Goal: Task Accomplishment & Management: Use online tool/utility

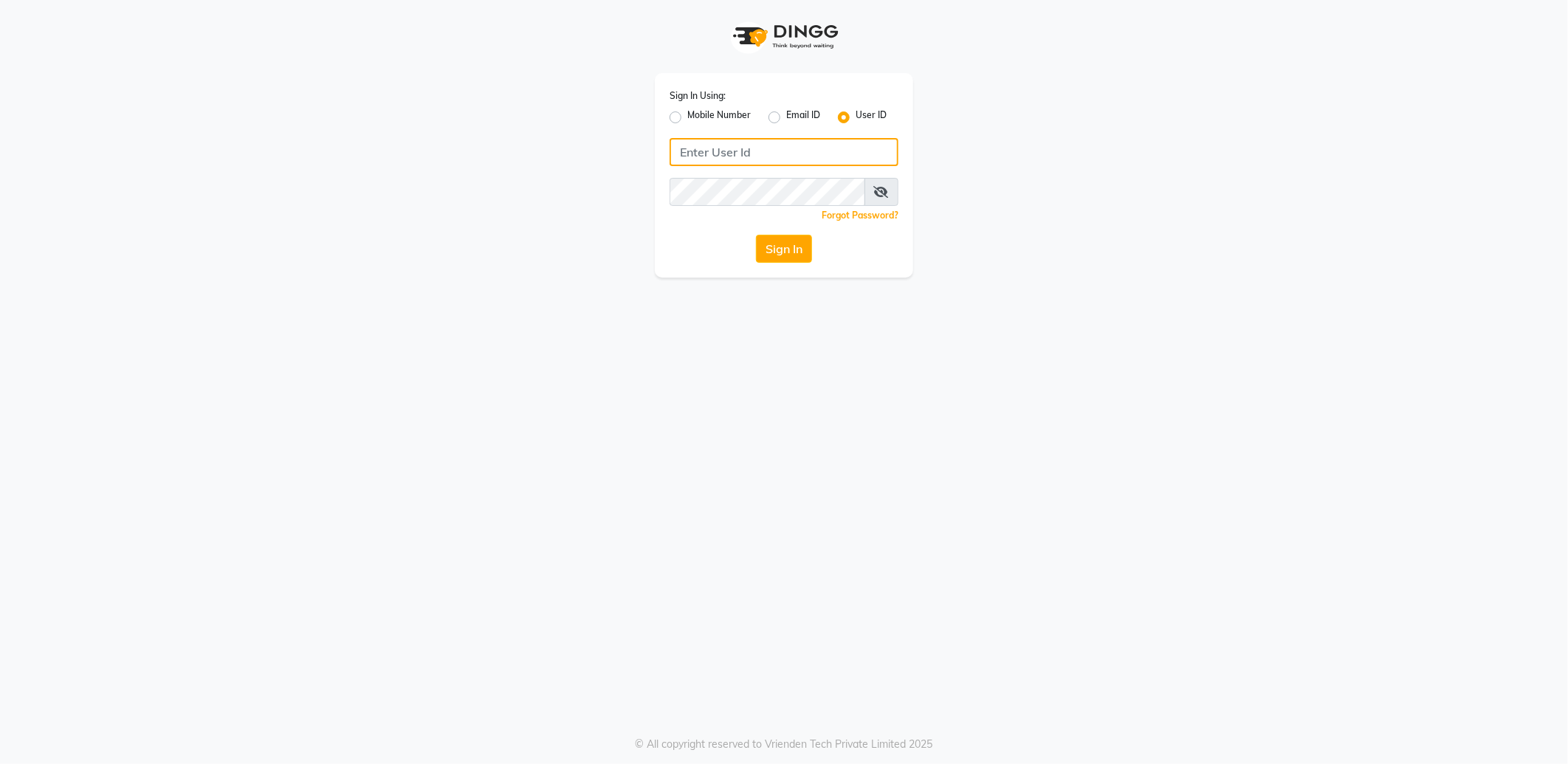
click at [710, 152] on input "Username" at bounding box center [784, 152] width 229 height 28
paste input "[PHONE_NUMBER]"
click at [703, 156] on input "[PHONE_NUMBER]" at bounding box center [784, 152] width 229 height 28
click at [718, 149] on input "81971 75750" at bounding box center [784, 152] width 229 height 28
type input "8197175750"
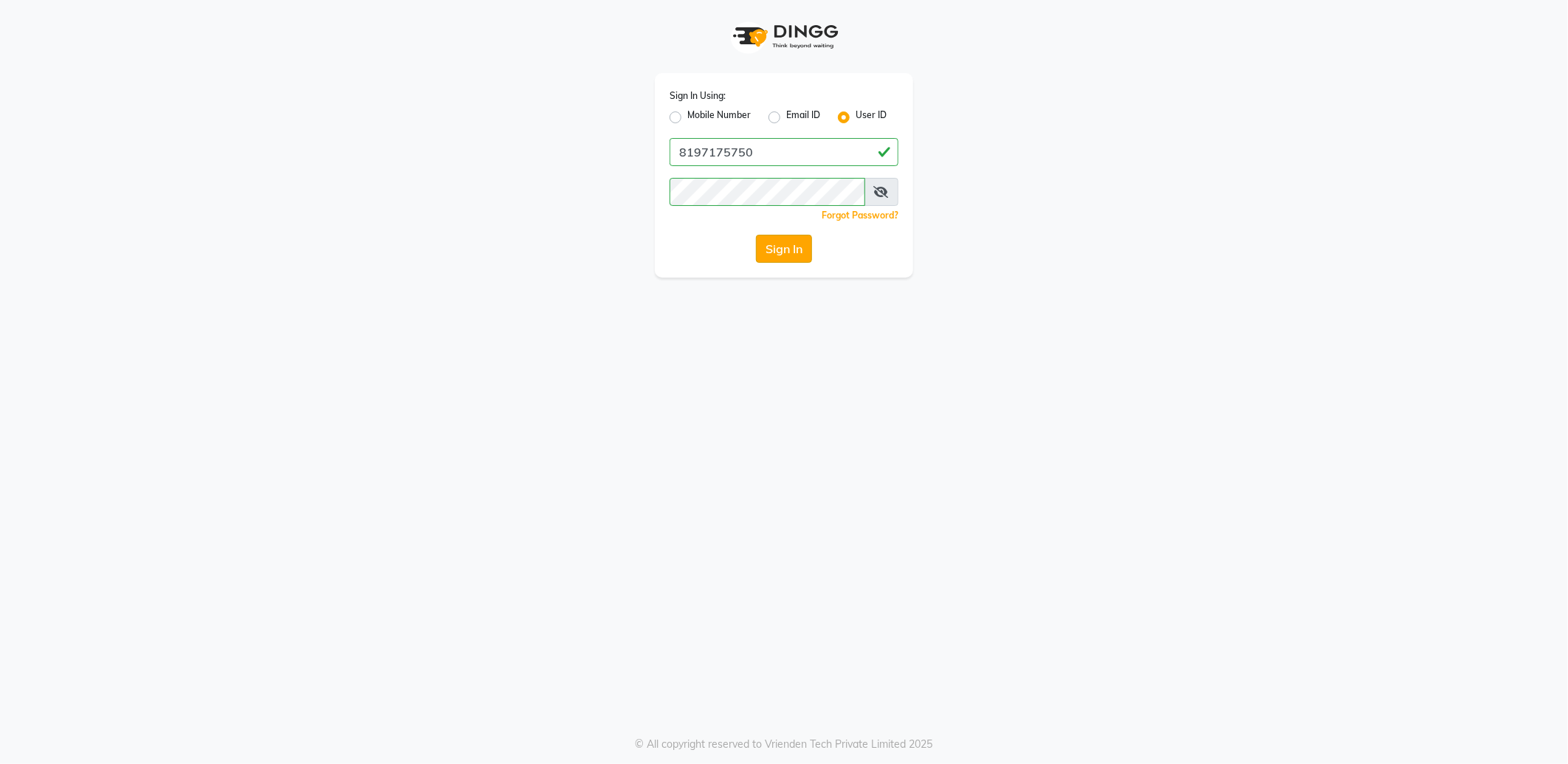
click at [774, 240] on button "Sign In" at bounding box center [784, 248] width 56 height 28
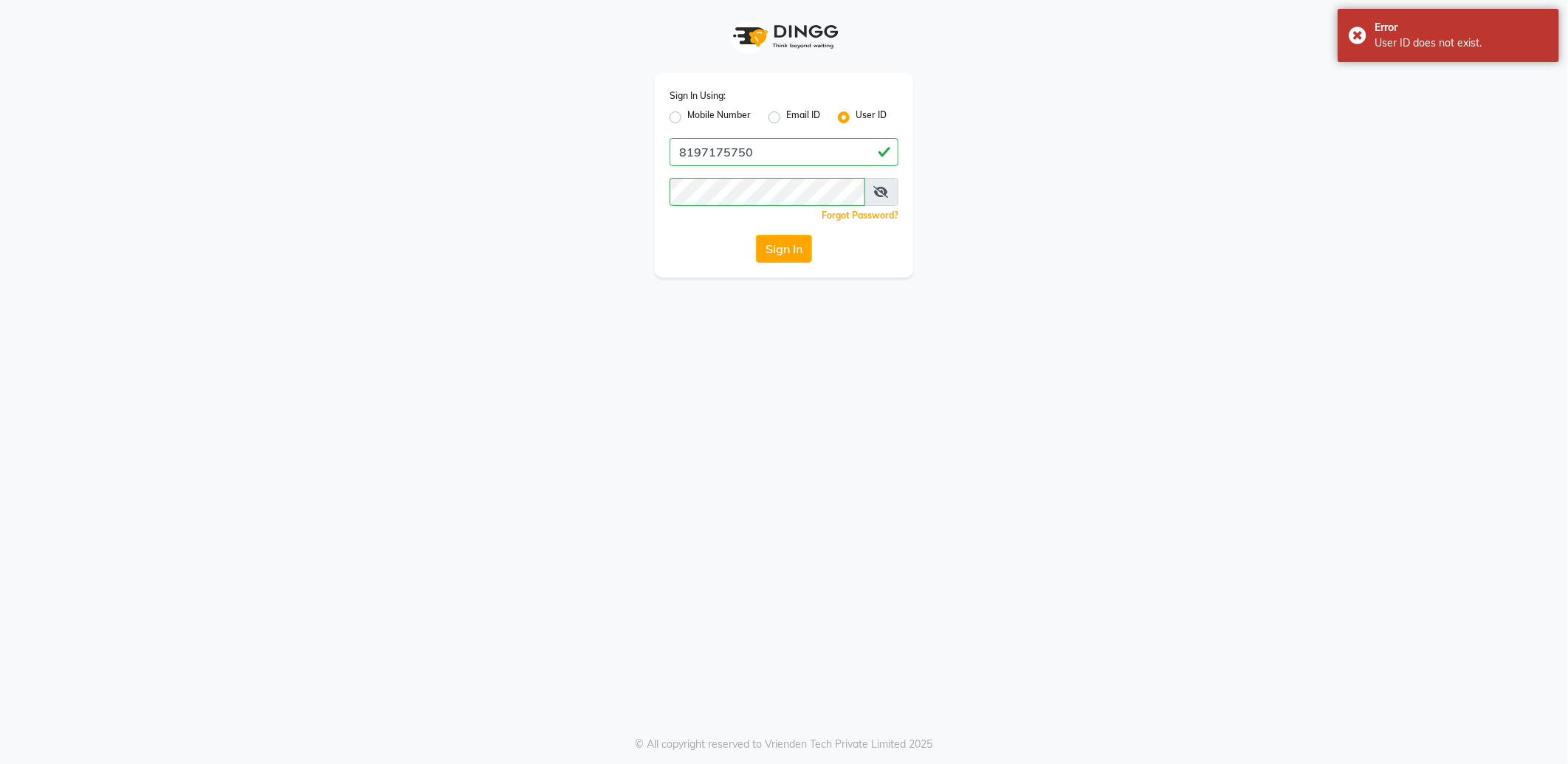
click at [1161, 144] on div "Sign In Using: Mobile Number Email ID User ID 8197175750 Remember me Forgot Pas…" at bounding box center [784, 138] width 842 height 277
click at [687, 111] on label "Mobile Number" at bounding box center [719, 117] width 64 height 18
click at [687, 111] on input "Mobile Number" at bounding box center [692, 113] width 9 height 9
radio input "true"
radio input "false"
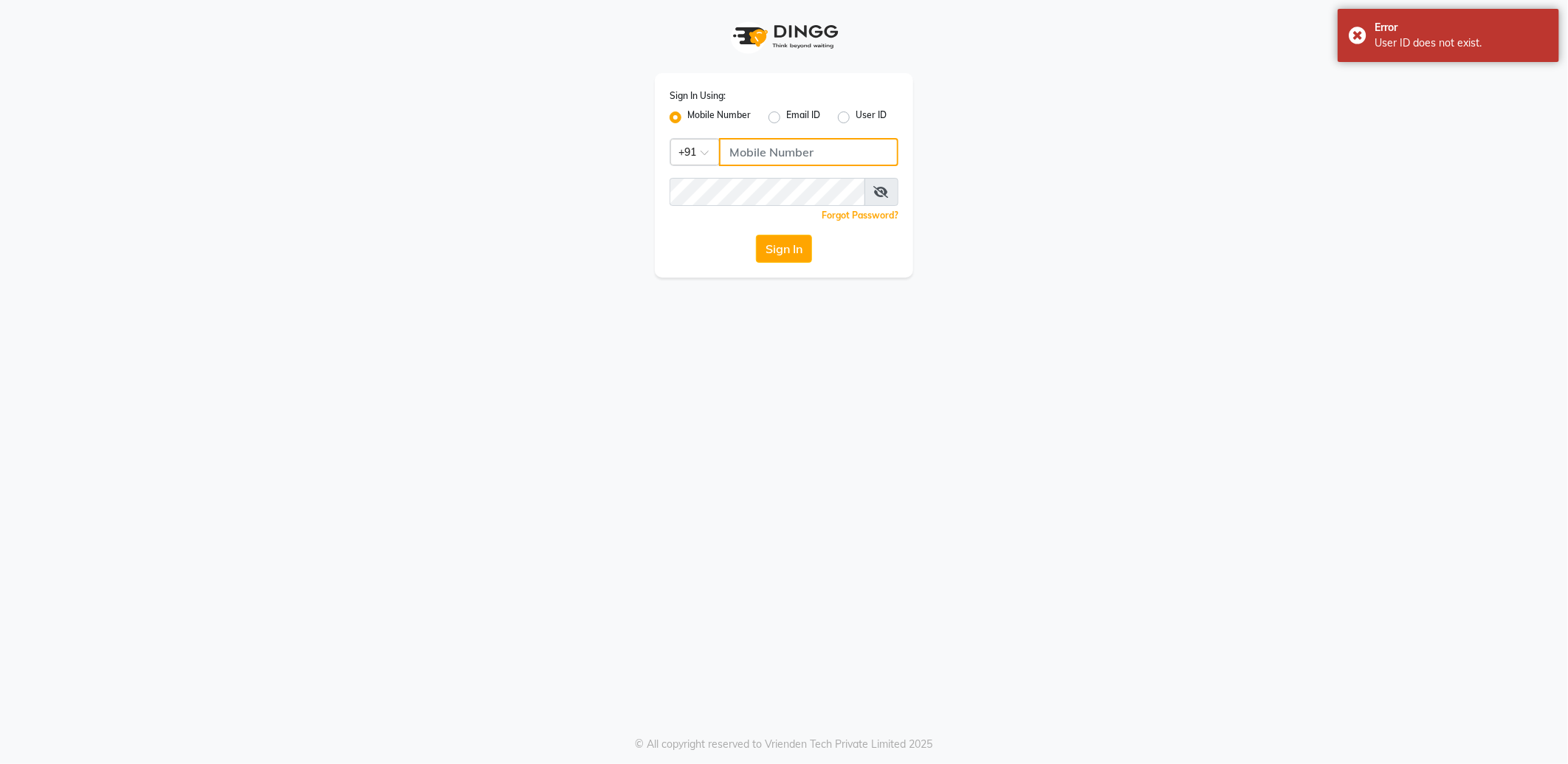
click at [757, 149] on input "Username" at bounding box center [808, 152] width 179 height 28
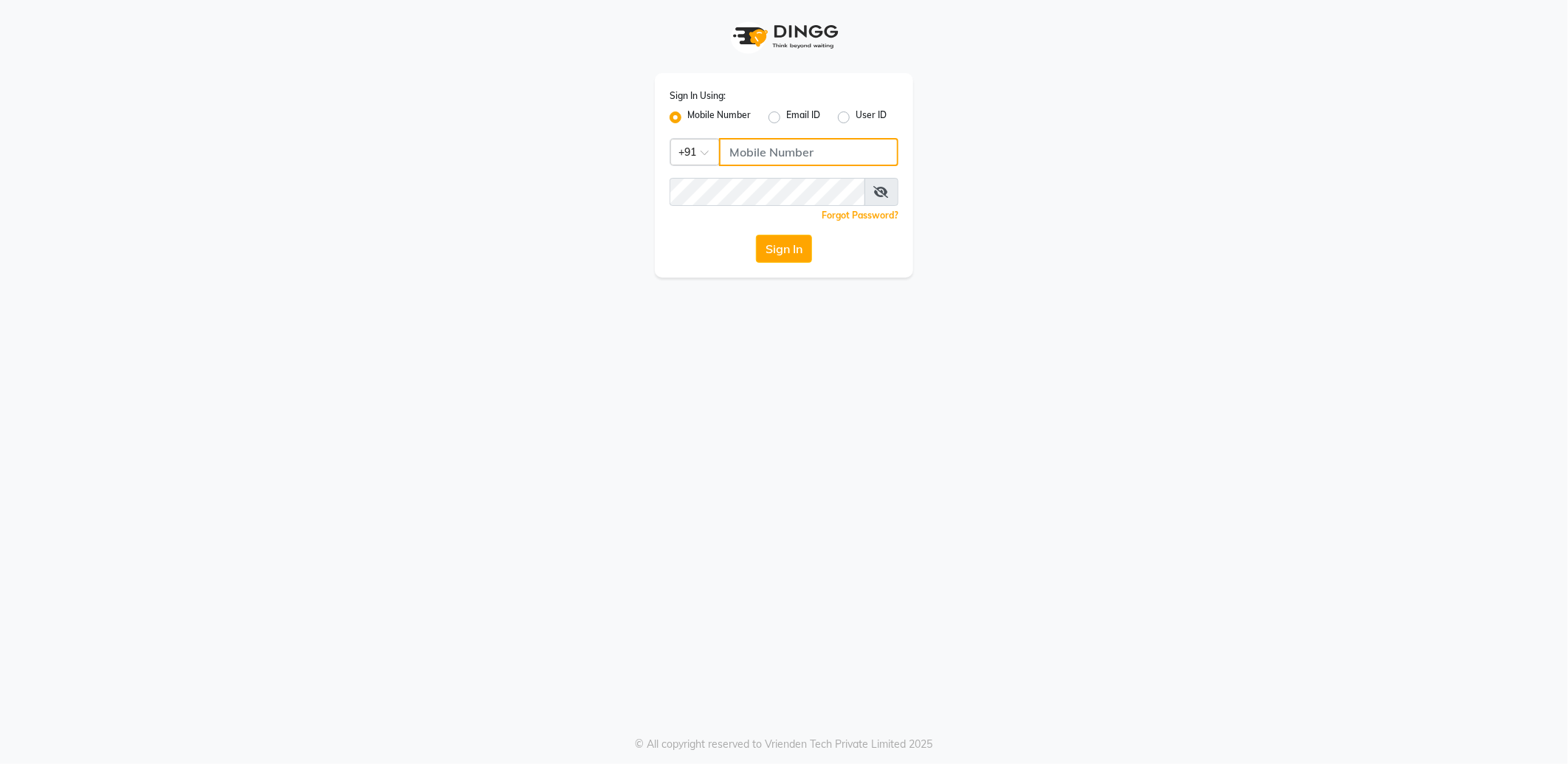
paste input "918197175750"
click at [751, 155] on input "918197175750" at bounding box center [808, 152] width 179 height 28
type input "8197175750"
click at [756, 234] on button "Sign In" at bounding box center [784, 248] width 56 height 28
